Goal: Task Accomplishment & Management: Complete application form

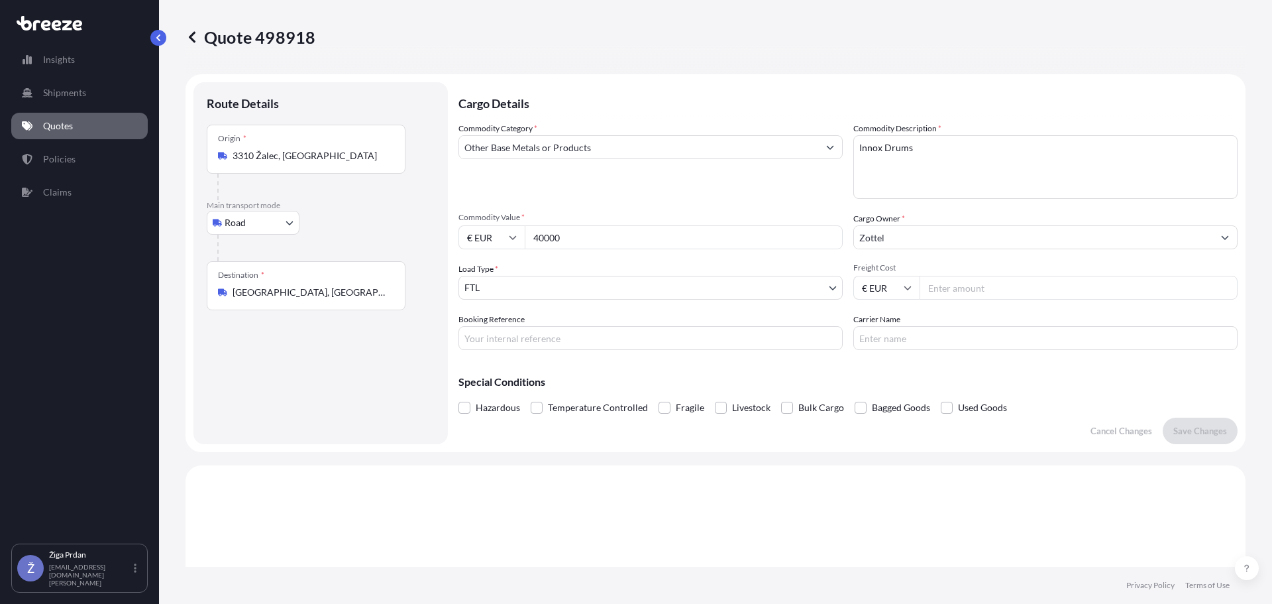
select select "Road"
select select "2"
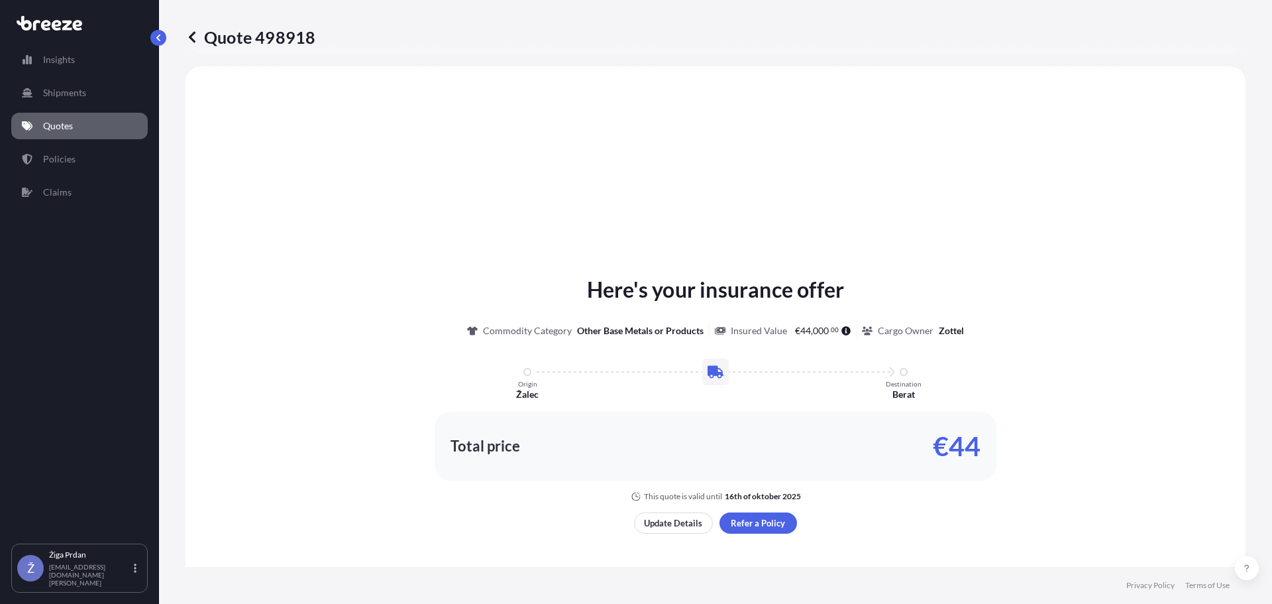
click at [127, 131] on link "Quotes" at bounding box center [79, 126] width 136 height 27
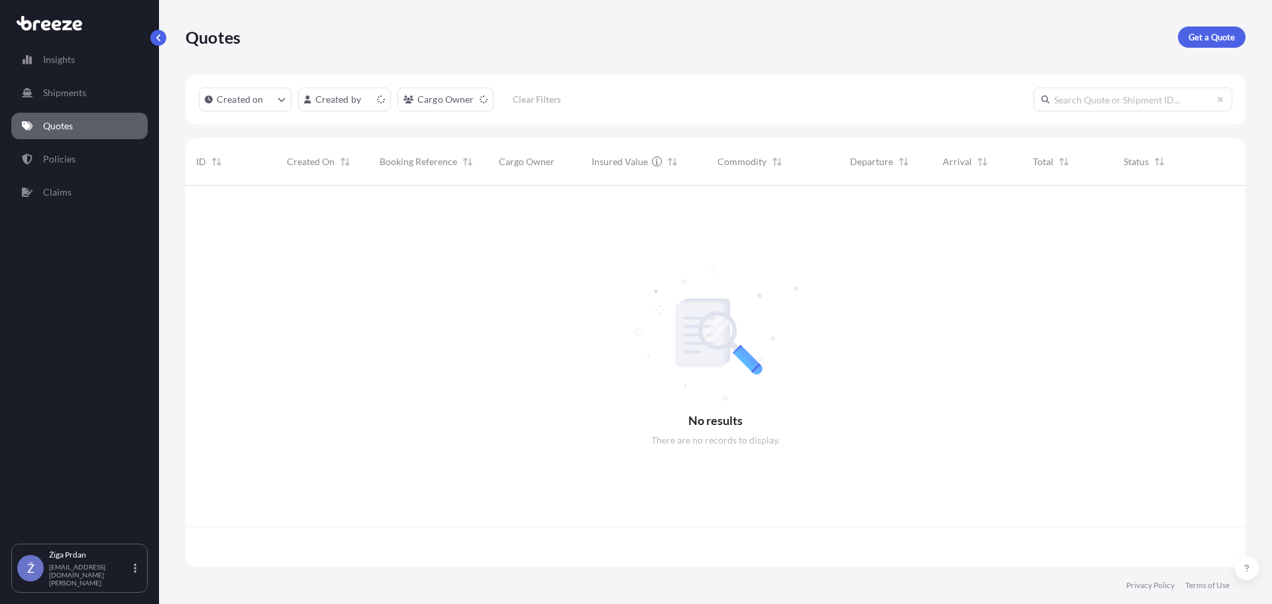
scroll to position [378, 1050]
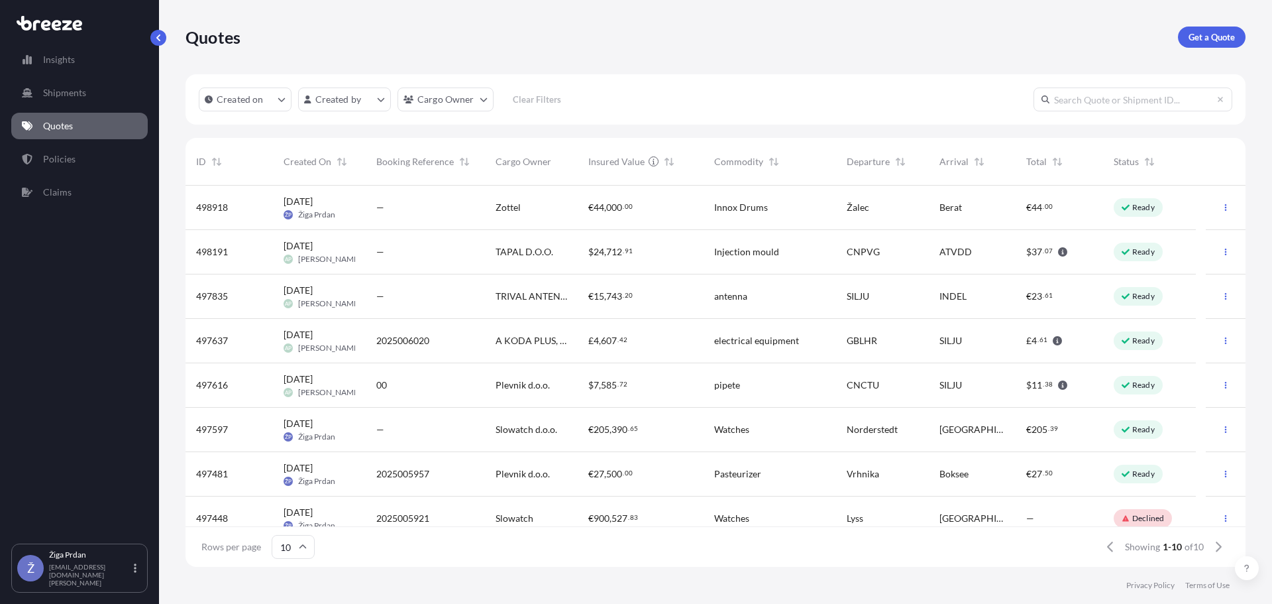
click at [620, 211] on span "000" at bounding box center [614, 207] width 16 height 9
select select "Road"
select select "2"
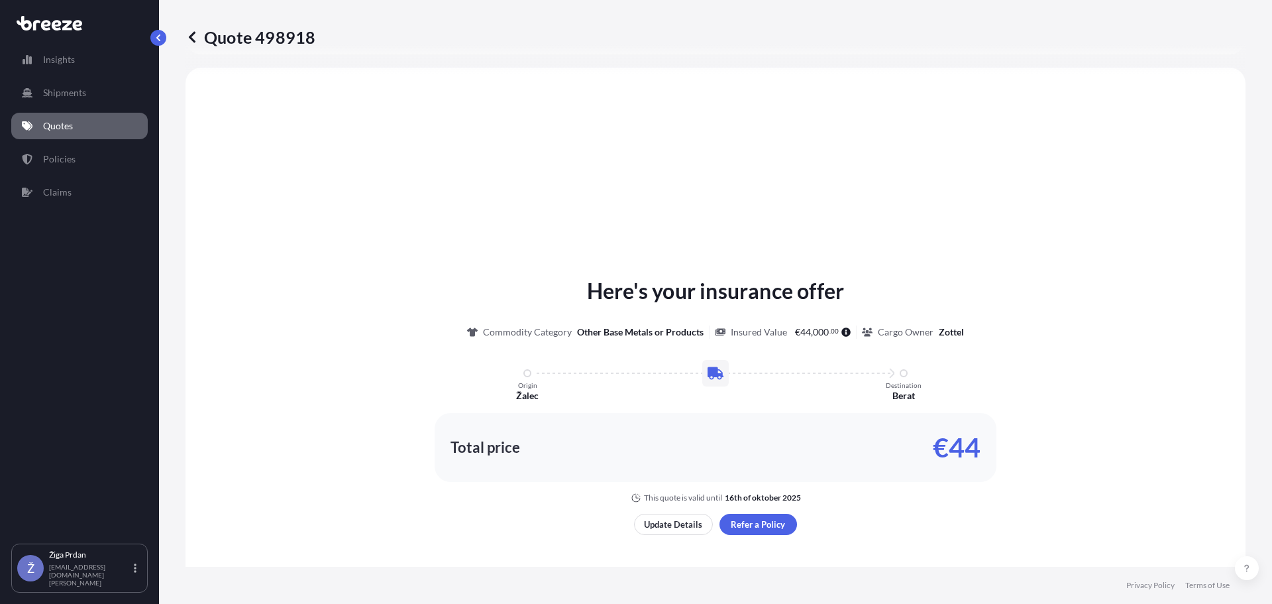
scroll to position [399, 0]
click at [669, 528] on p "Update Details" at bounding box center [673, 522] width 58 height 13
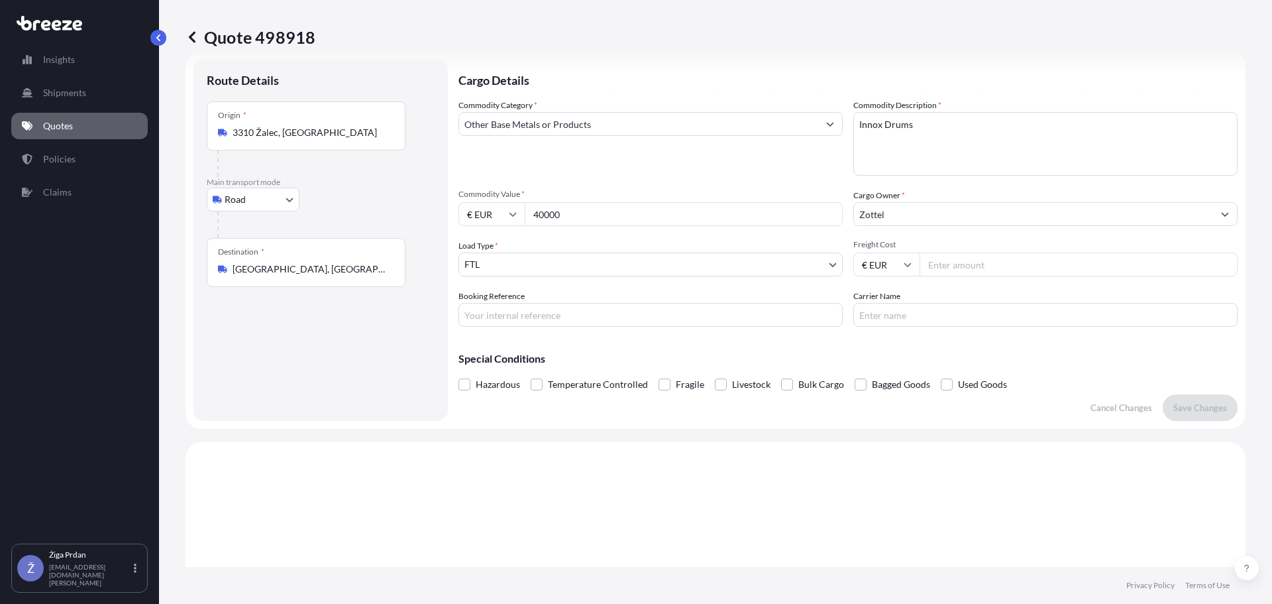
scroll to position [21, 0]
click at [945, 219] on input "Zottel" at bounding box center [1033, 216] width 359 height 24
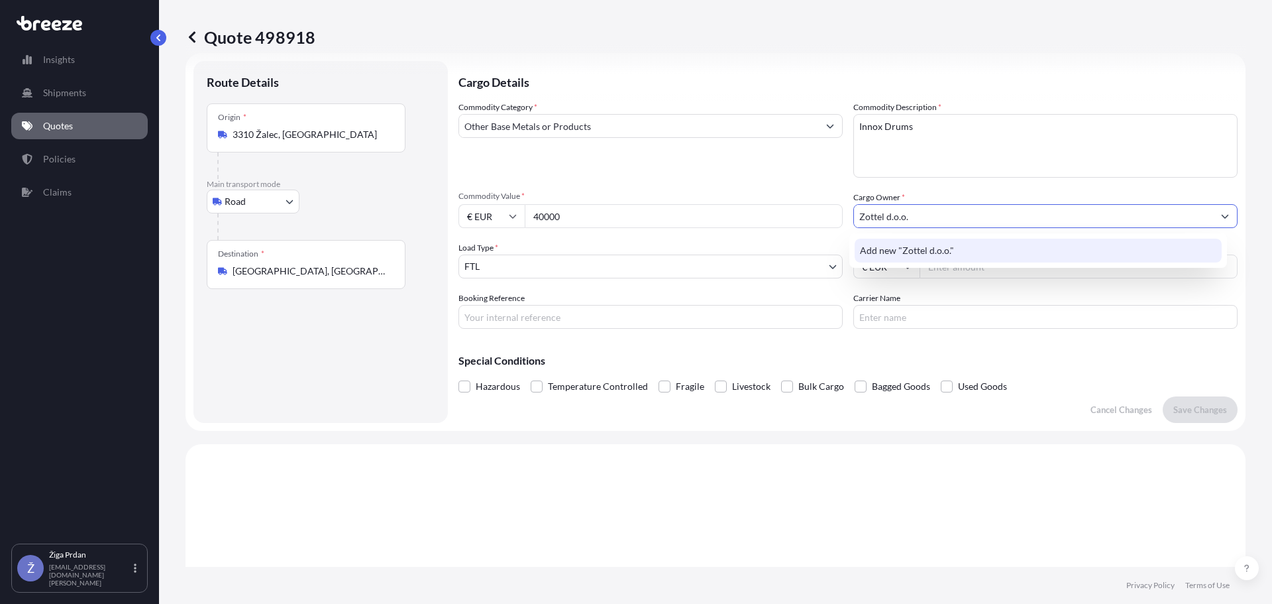
type input "Zottel d.o.o."
click at [944, 420] on div "Cargo Details Commodity Category * Other Base Metals or Products Commodity Desc…" at bounding box center [848, 242] width 779 height 362
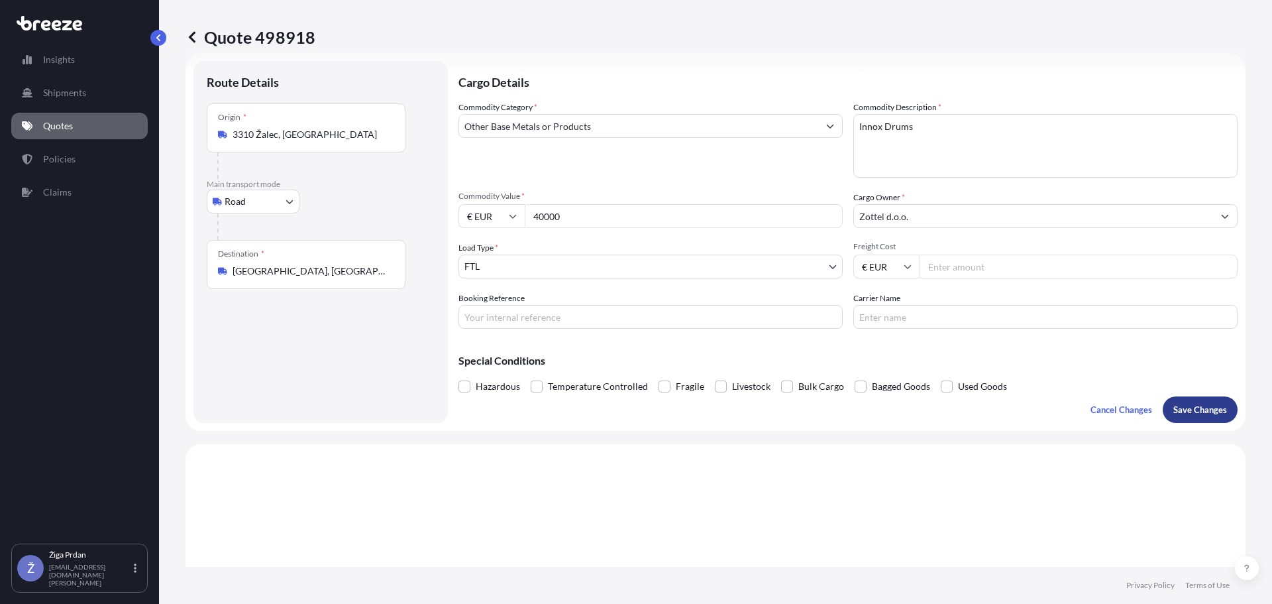
click at [1192, 414] on p "Save Changes" at bounding box center [1200, 409] width 54 height 13
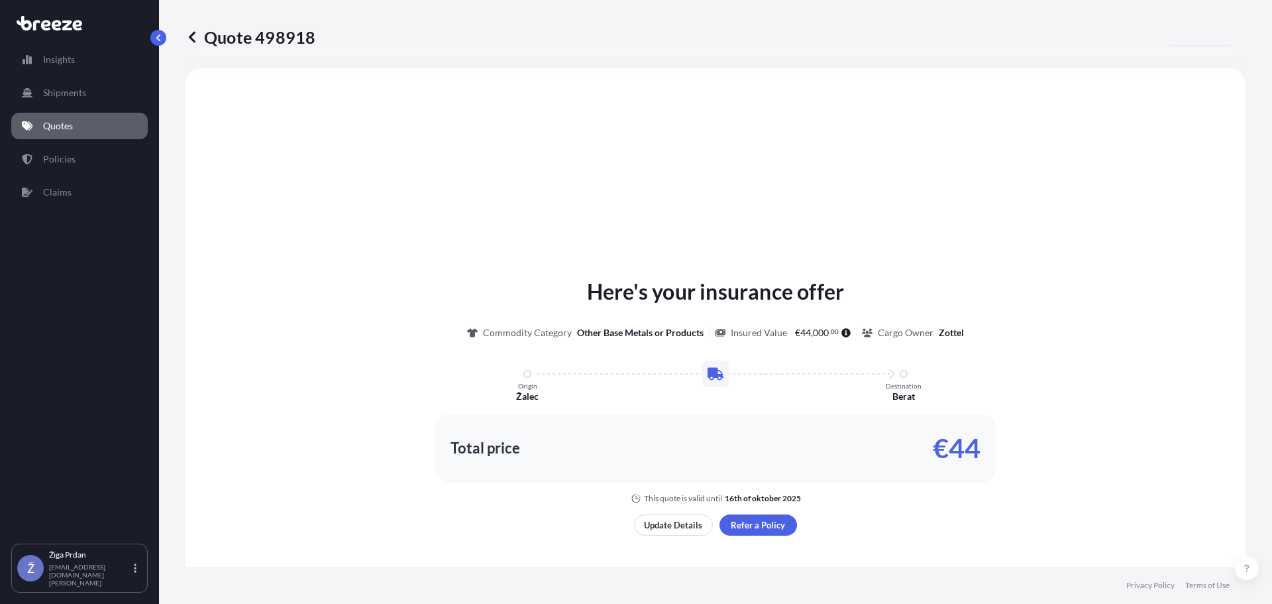
scroll to position [399, 0]
select select "Road"
select select "2"
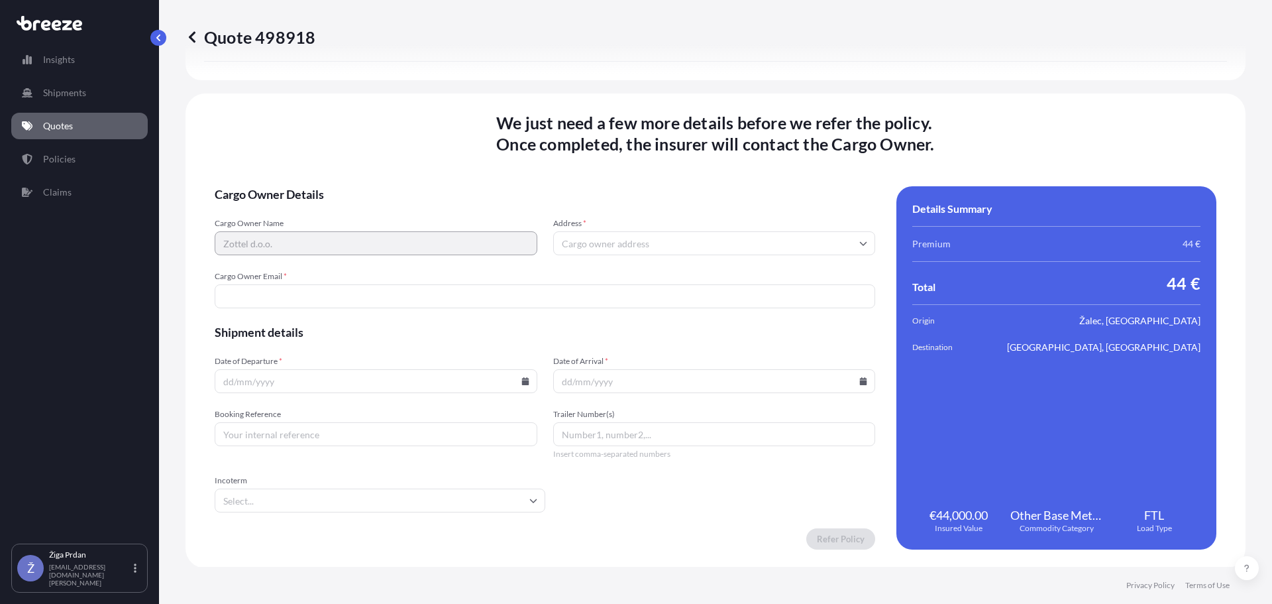
scroll to position [1606, 0]
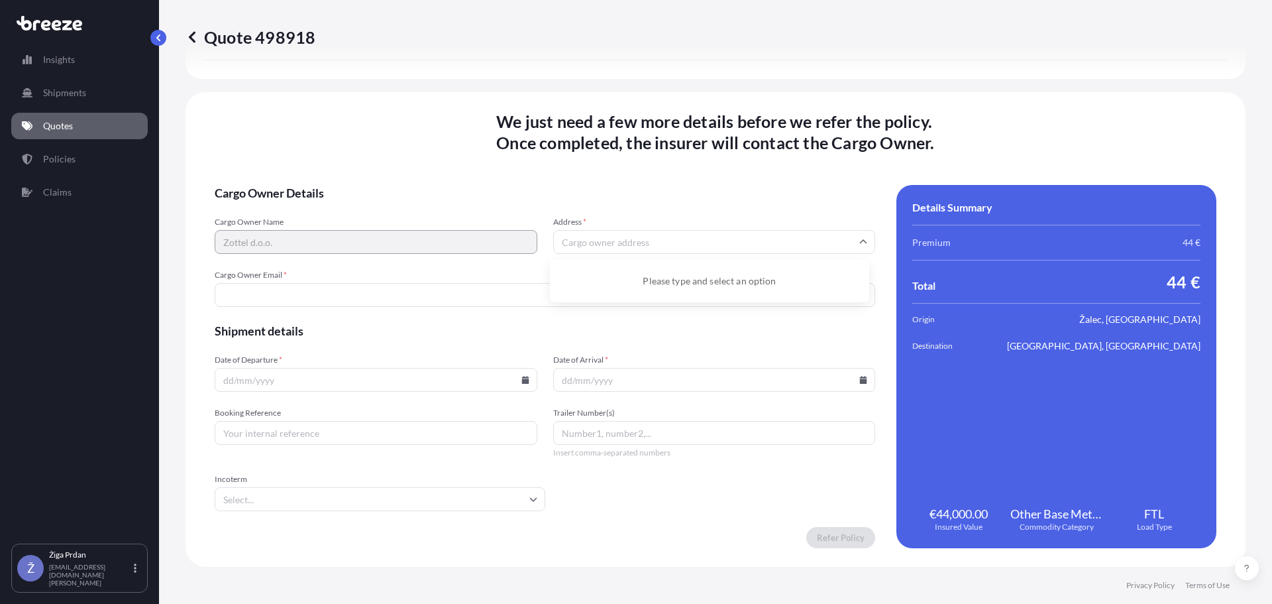
click at [596, 241] on input "Address *" at bounding box center [714, 242] width 323 height 24
click at [639, 245] on input "Address *" at bounding box center [714, 242] width 323 height 24
click at [624, 240] on input "Address *" at bounding box center [714, 242] width 323 height 24
click at [627, 276] on div "Please type and select an option" at bounding box center [709, 280] width 309 height 32
paste input "Cesta Žalskega [PERSON_NAME][STREET_ADDRESS]"
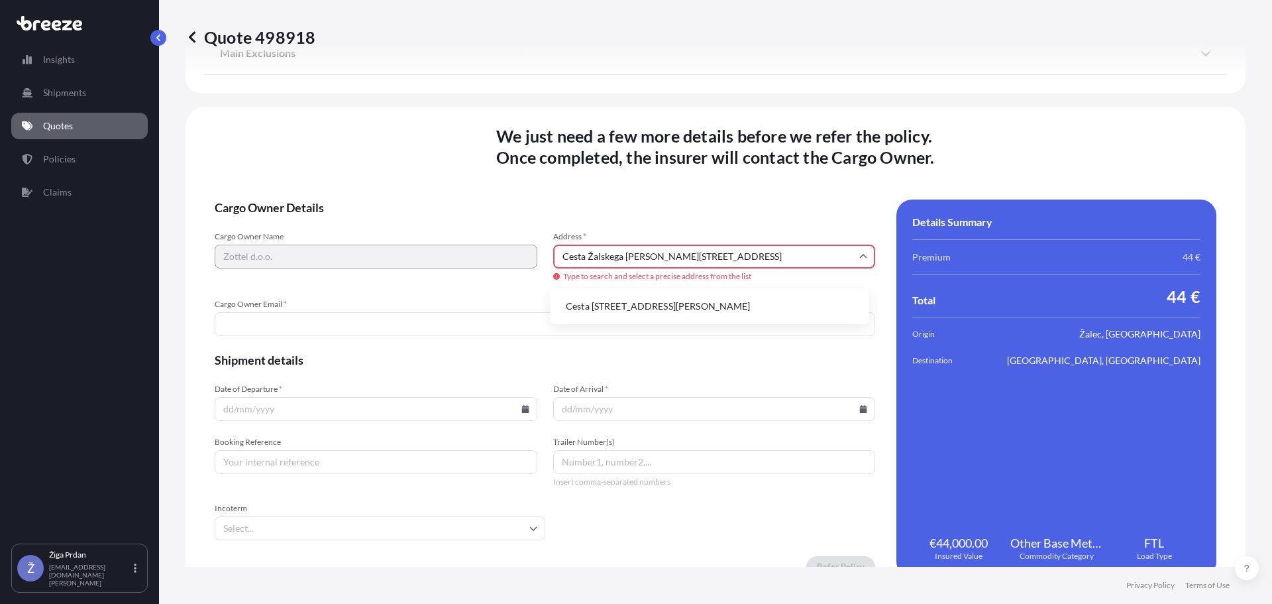
click at [722, 250] on input "Cesta Žalskega [PERSON_NAME][STREET_ADDRESS]" at bounding box center [714, 257] width 323 height 24
click at [734, 310] on li "Cesta [STREET_ADDRESS][PERSON_NAME]" at bounding box center [709, 306] width 309 height 25
type input "Cesta [STREET_ADDRESS][PERSON_NAME]"
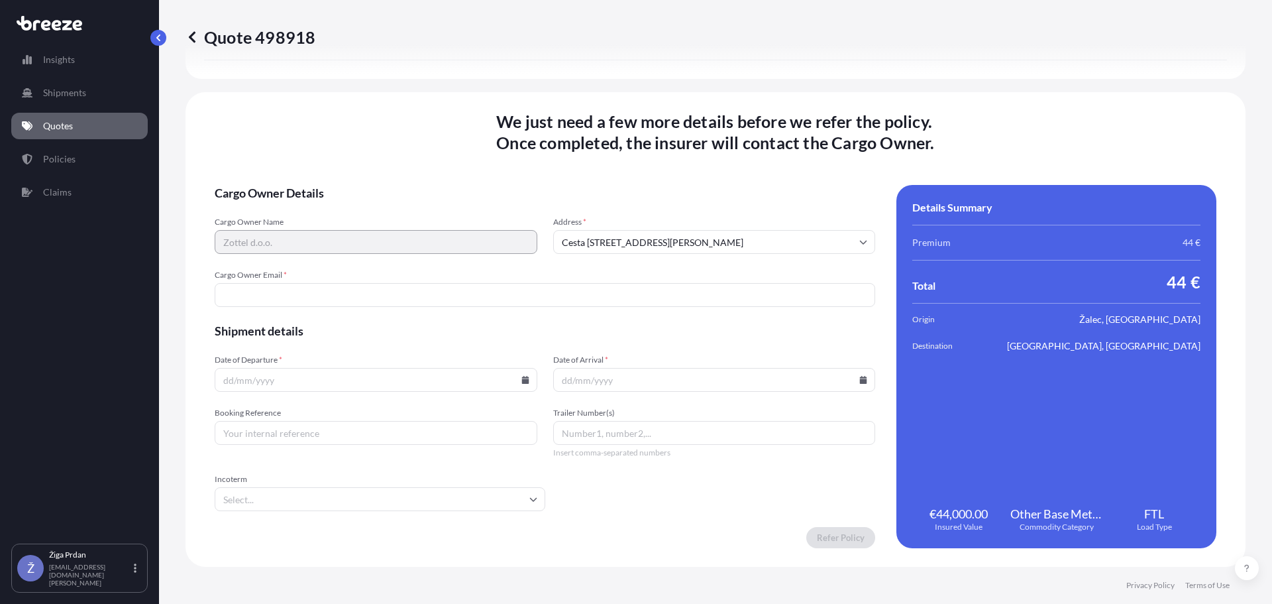
click at [269, 303] on input "Cargo Owner Email *" at bounding box center [545, 295] width 661 height 24
paste input "[EMAIL_ADDRESS][DOMAIN_NAME]"
type input "[EMAIL_ADDRESS][DOMAIN_NAME]"
click at [370, 333] on span "Shipment details" at bounding box center [545, 331] width 661 height 16
click at [264, 378] on input "Date of Departure *" at bounding box center [376, 380] width 323 height 24
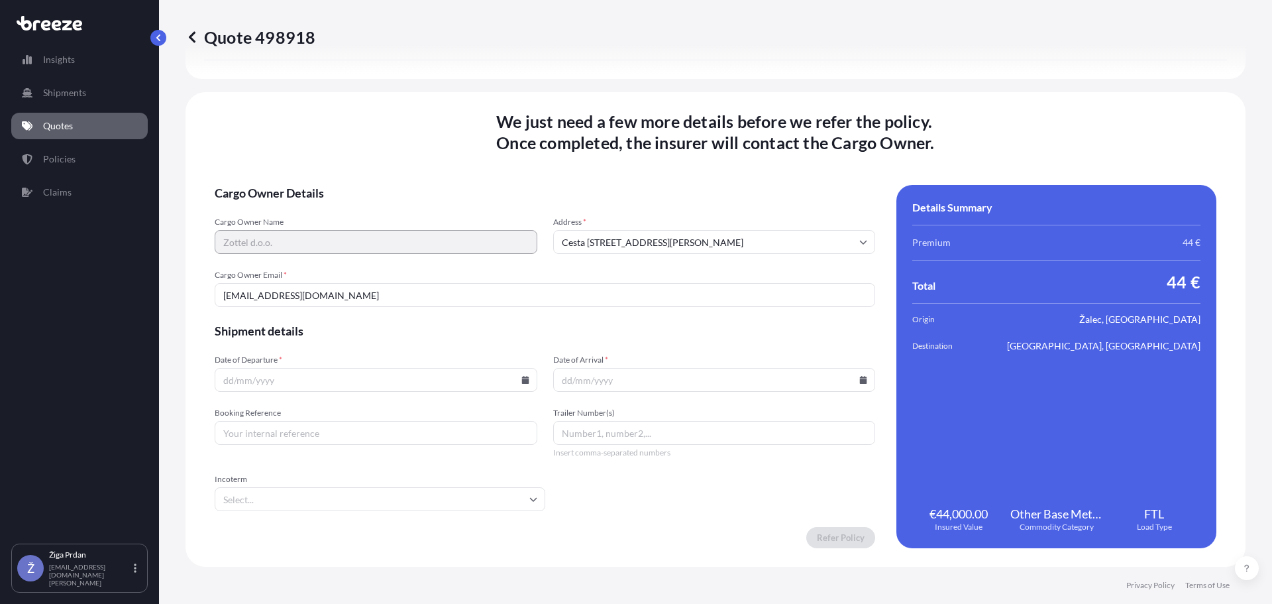
click at [522, 383] on icon at bounding box center [524, 380] width 7 height 8
click at [337, 260] on button "17" at bounding box center [343, 261] width 21 height 21
type input "[DATE]"
click at [621, 376] on input "Date of Arrival *" at bounding box center [714, 380] width 323 height 24
click at [859, 378] on icon at bounding box center [863, 380] width 8 height 8
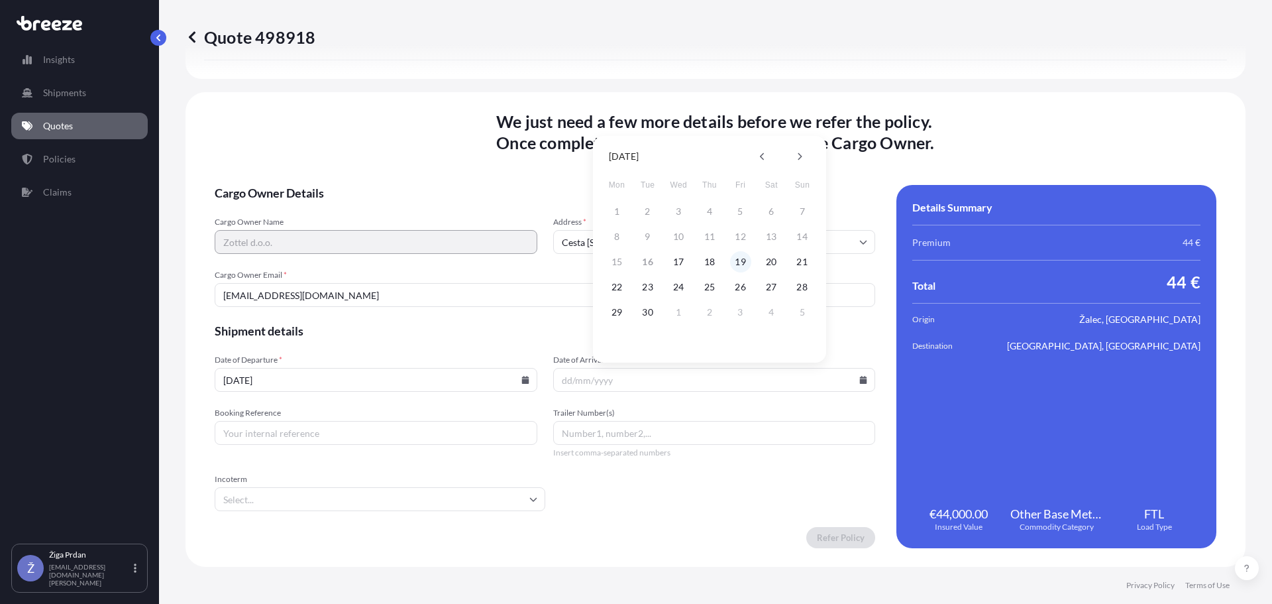
click at [737, 260] on button "19" at bounding box center [740, 261] width 21 height 21
type input "[DATE]"
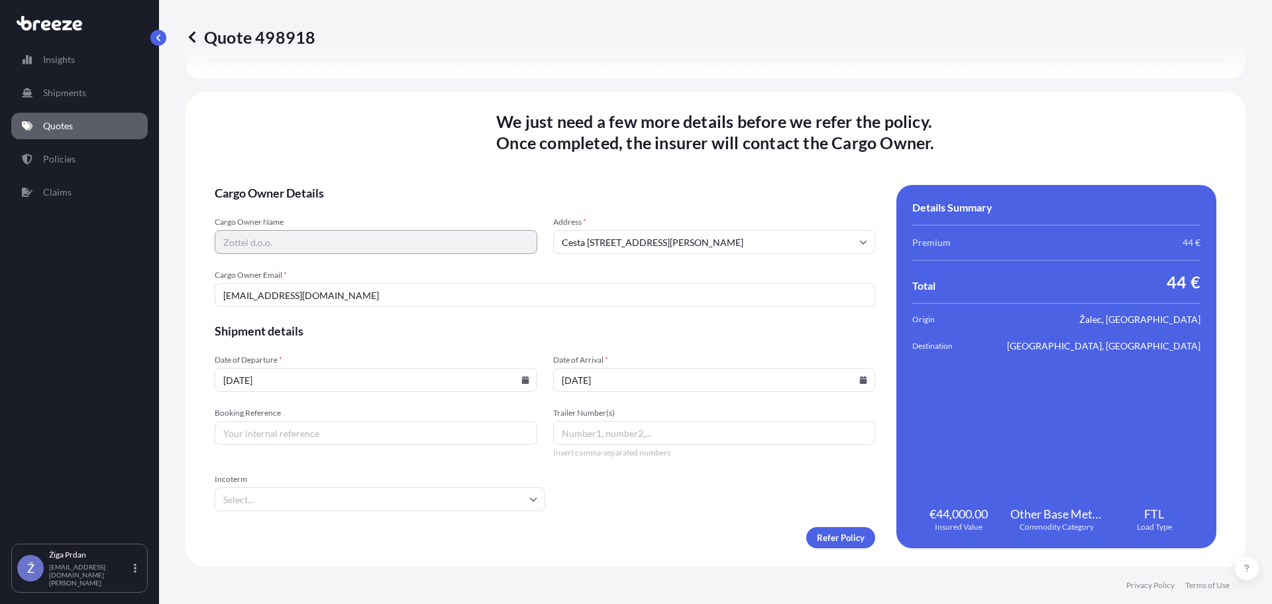
click at [279, 430] on input "Booking Reference" at bounding box center [376, 433] width 323 height 24
click at [266, 431] on input "202500" at bounding box center [376, 433] width 323 height 24
drag, startPoint x: 258, startPoint y: 432, endPoint x: 144, endPoint y: 432, distance: 114.0
click at [144, 432] on div "Insights Shipments Quotes Policies Claims Ž Žiga Prdan [EMAIL_ADDRESS][DOMAIN_N…" at bounding box center [636, 302] width 1272 height 604
paste input "6653"
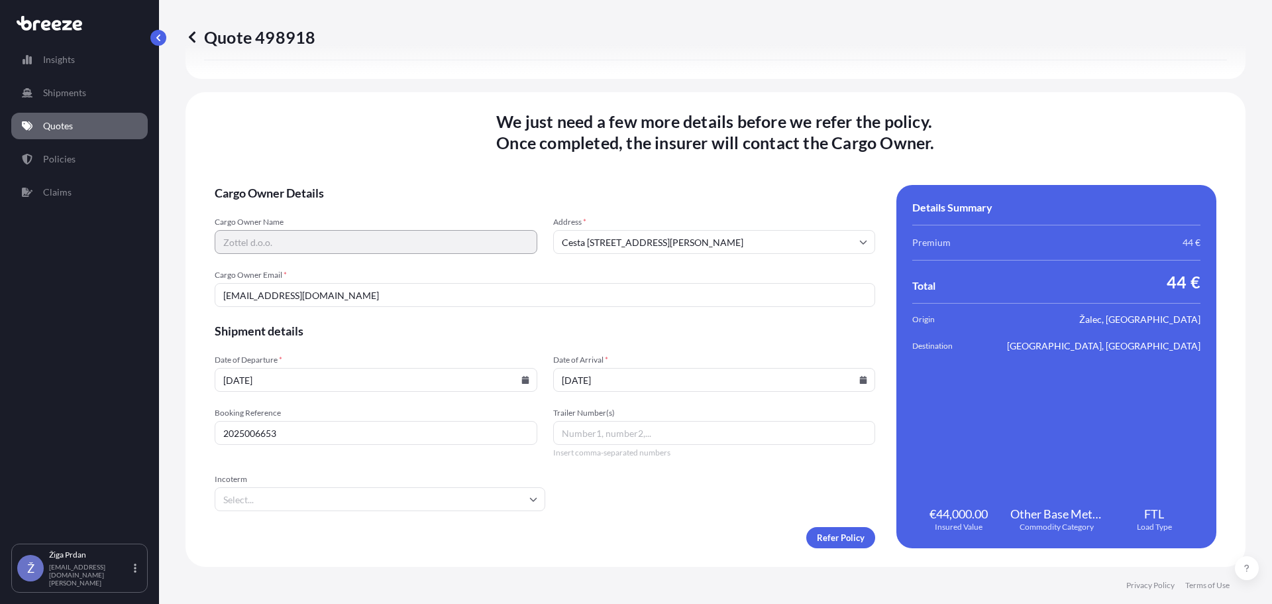
type input "2025006653"
click at [630, 437] on input "Trailer Number(s)" at bounding box center [714, 433] width 323 height 24
click at [628, 429] on input "Trailer Number(s)" at bounding box center [714, 433] width 323 height 24
paste input "M31K682"
type input "M31K682"
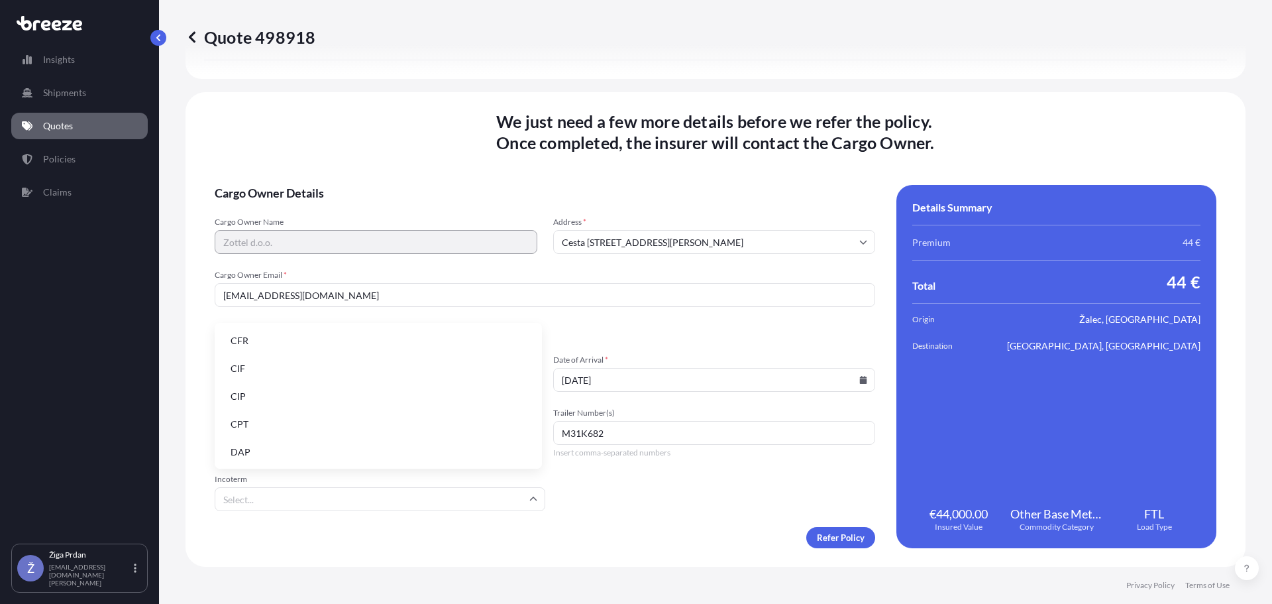
click at [257, 491] on input "Incoterm" at bounding box center [380, 499] width 331 height 24
click at [259, 455] on li "DAP" at bounding box center [378, 451] width 317 height 25
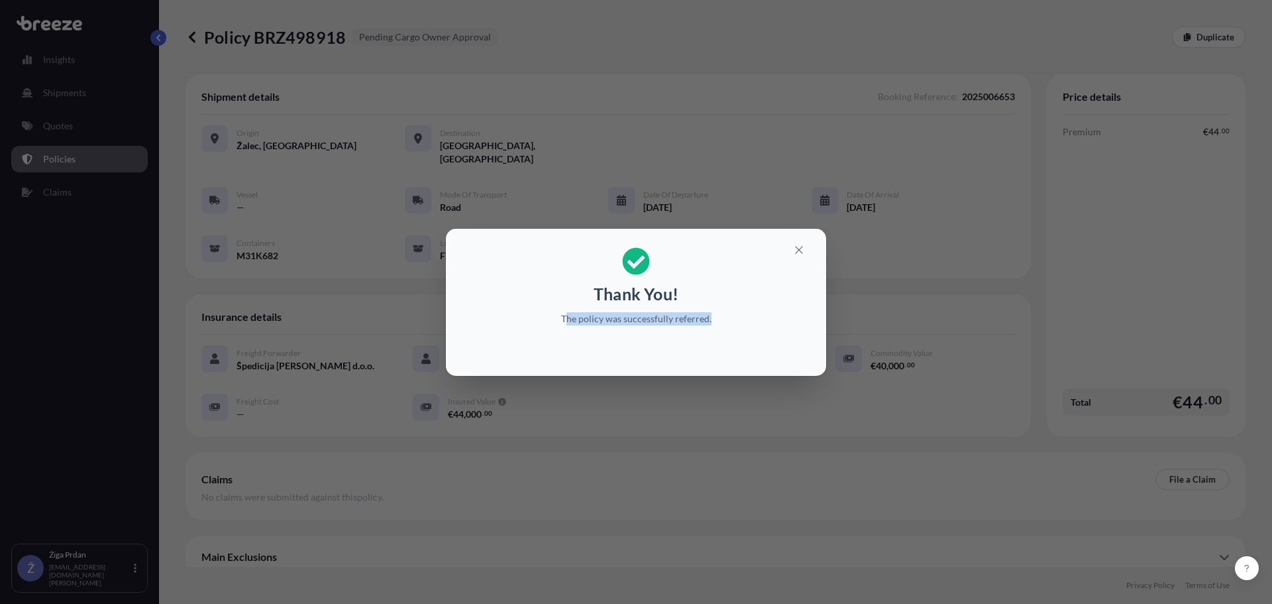
drag, startPoint x: 568, startPoint y: 318, endPoint x: 712, endPoint y: 315, distance: 144.5
click at [712, 315] on p "The policy was successfully referred." at bounding box center [636, 318] width 204 height 13
click at [800, 254] on icon "button" at bounding box center [799, 250] width 12 height 12
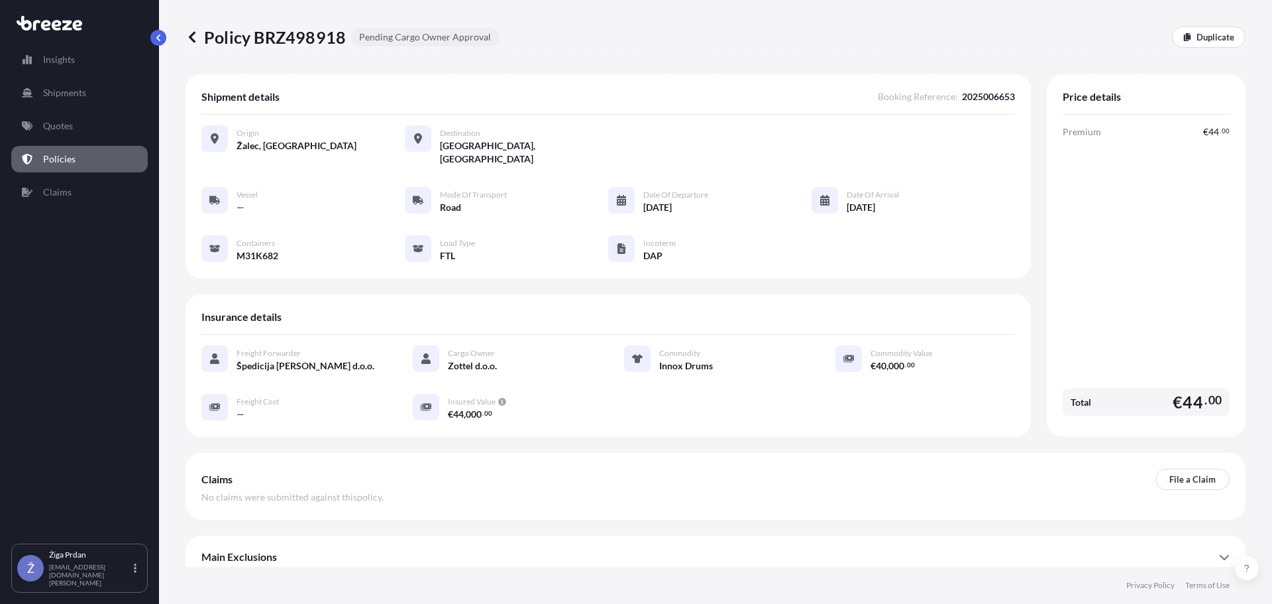
drag, startPoint x: 848, startPoint y: 195, endPoint x: 891, endPoint y: 195, distance: 42.4
click at [875, 201] on span "[DATE]" at bounding box center [861, 207] width 28 height 13
drag, startPoint x: 896, startPoint y: 195, endPoint x: 843, endPoint y: 188, distance: 53.4
click at [843, 188] on div "Date of Arrival [DATE]" at bounding box center [855, 200] width 87 height 27
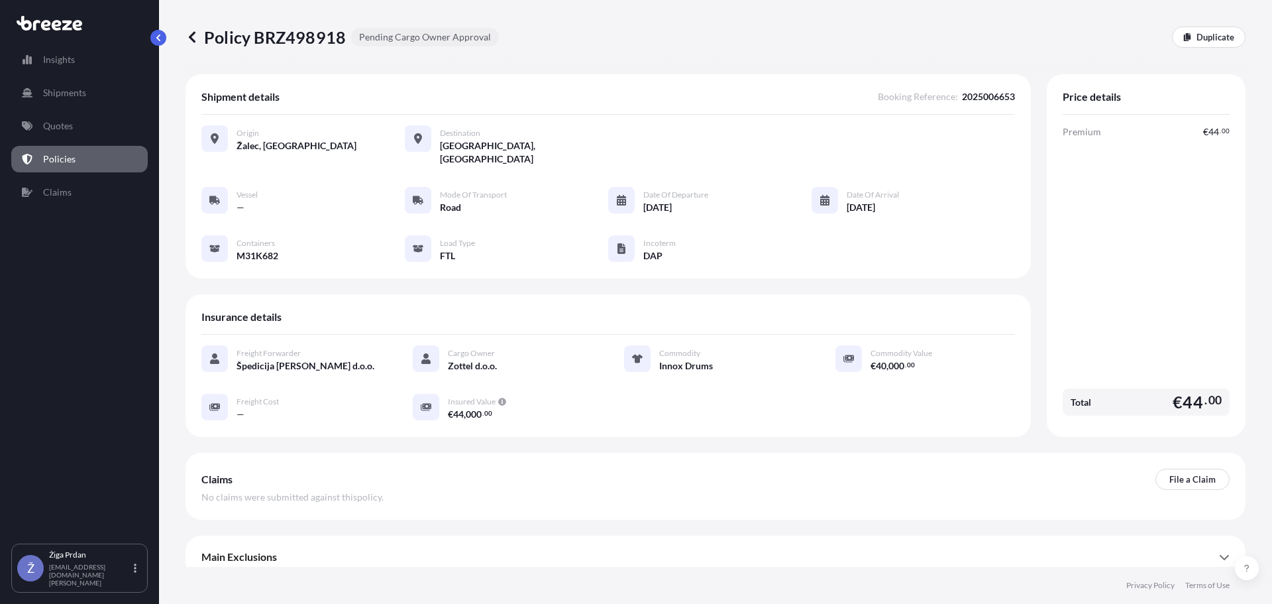
click at [855, 201] on span "[DATE]" at bounding box center [861, 207] width 28 height 13
drag, startPoint x: 849, startPoint y: 193, endPoint x: 910, endPoint y: 200, distance: 62.0
click at [910, 200] on div "Vessel — Mode of Transport Road Date of Departure [DATE] Date of Arrival [DATE]…" at bounding box center [608, 225] width 814 height 76
drag, startPoint x: 896, startPoint y: 191, endPoint x: 843, endPoint y: 191, distance: 53.0
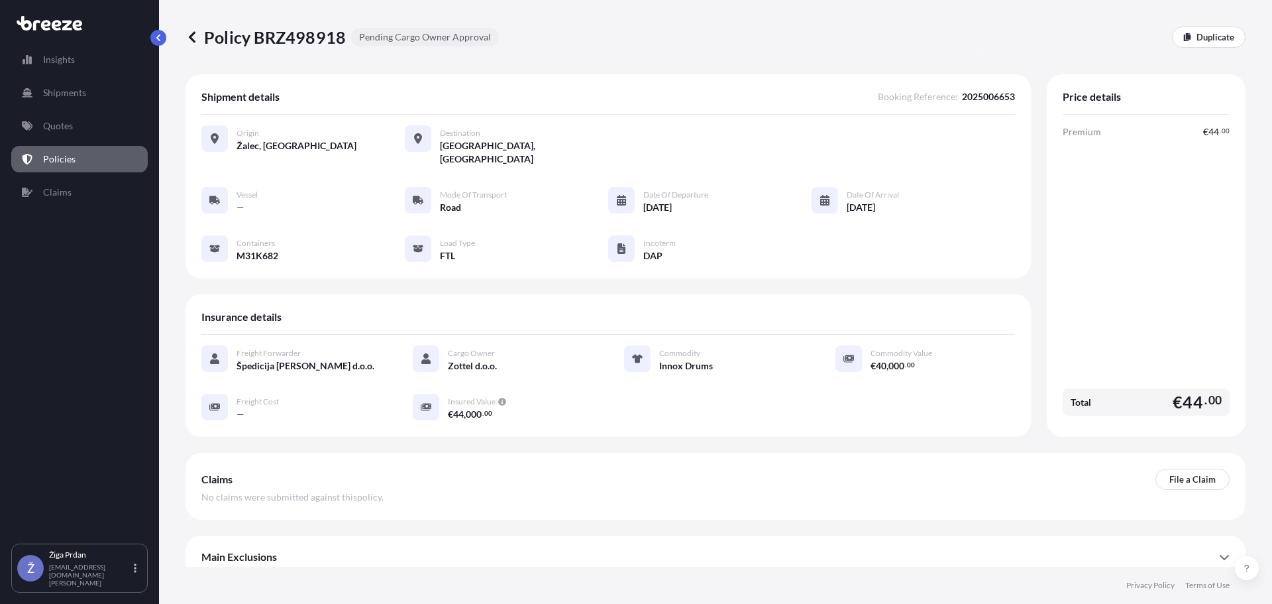
click at [844, 191] on div "Date of Arrival [DATE]" at bounding box center [855, 200] width 87 height 27
click at [848, 201] on span "[DATE]" at bounding box center [861, 207] width 28 height 13
drag, startPoint x: 865, startPoint y: 195, endPoint x: 918, endPoint y: 197, distance: 52.4
click at [917, 197] on div "Vessel — Mode of Transport Road Date of Departure [DATE] Date of Arrival [DATE]…" at bounding box center [608, 225] width 814 height 76
click at [910, 197] on div "Vessel — Mode of Transport Road Date of Departure [DATE] Date of Arrival [DATE]…" at bounding box center [608, 225] width 814 height 76
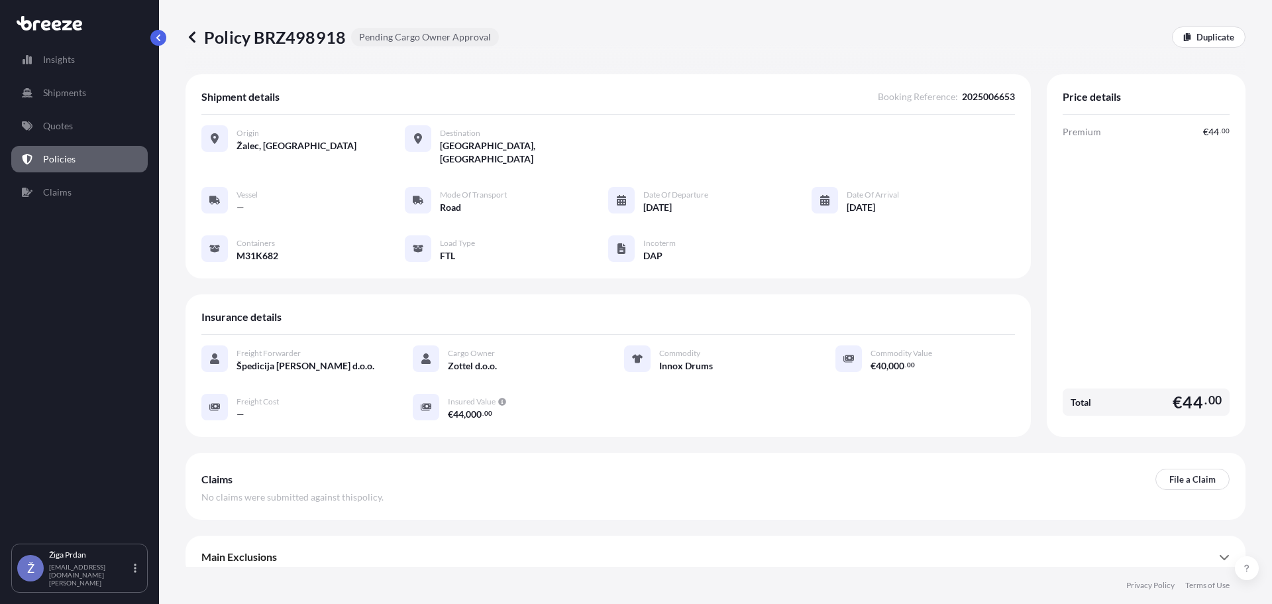
drag, startPoint x: 897, startPoint y: 191, endPoint x: 845, endPoint y: 193, distance: 51.1
click at [846, 193] on div "Date of Arrival [DATE]" at bounding box center [855, 200] width 87 height 27
click at [845, 193] on div "Date of Arrival [DATE]" at bounding box center [855, 200] width 87 height 27
